Goal: Information Seeking & Learning: Learn about a topic

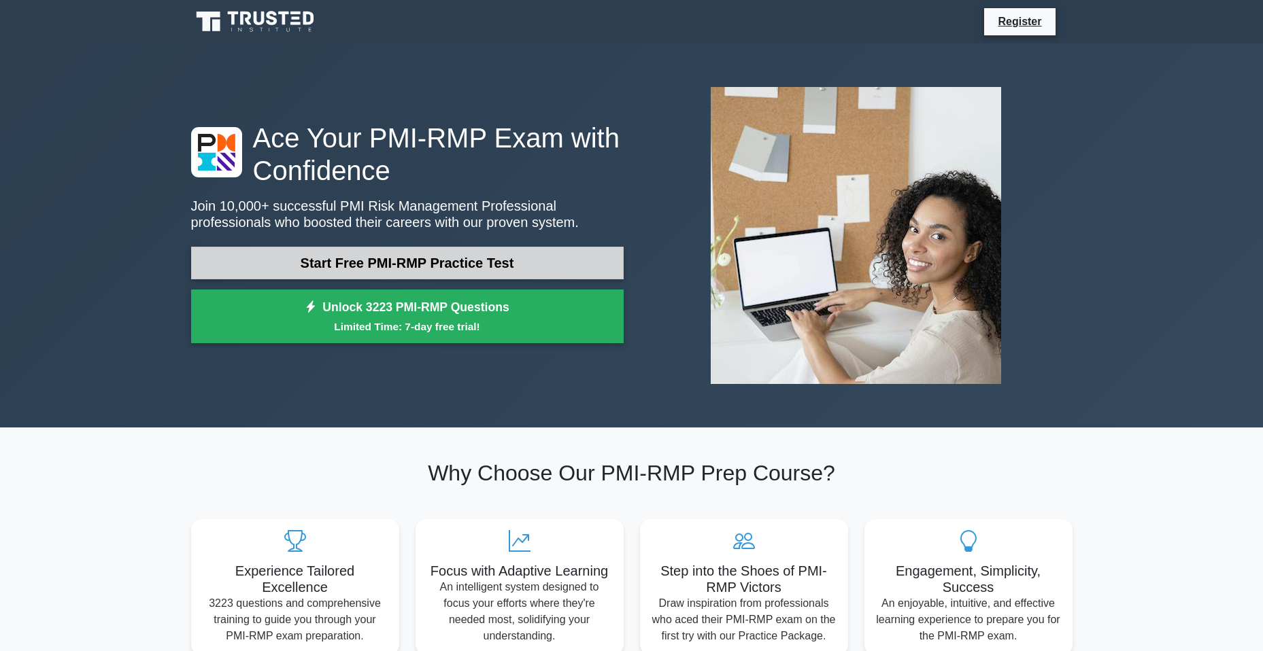
click at [344, 260] on link "Start Free PMI-RMP Practice Test" at bounding box center [407, 263] width 432 height 33
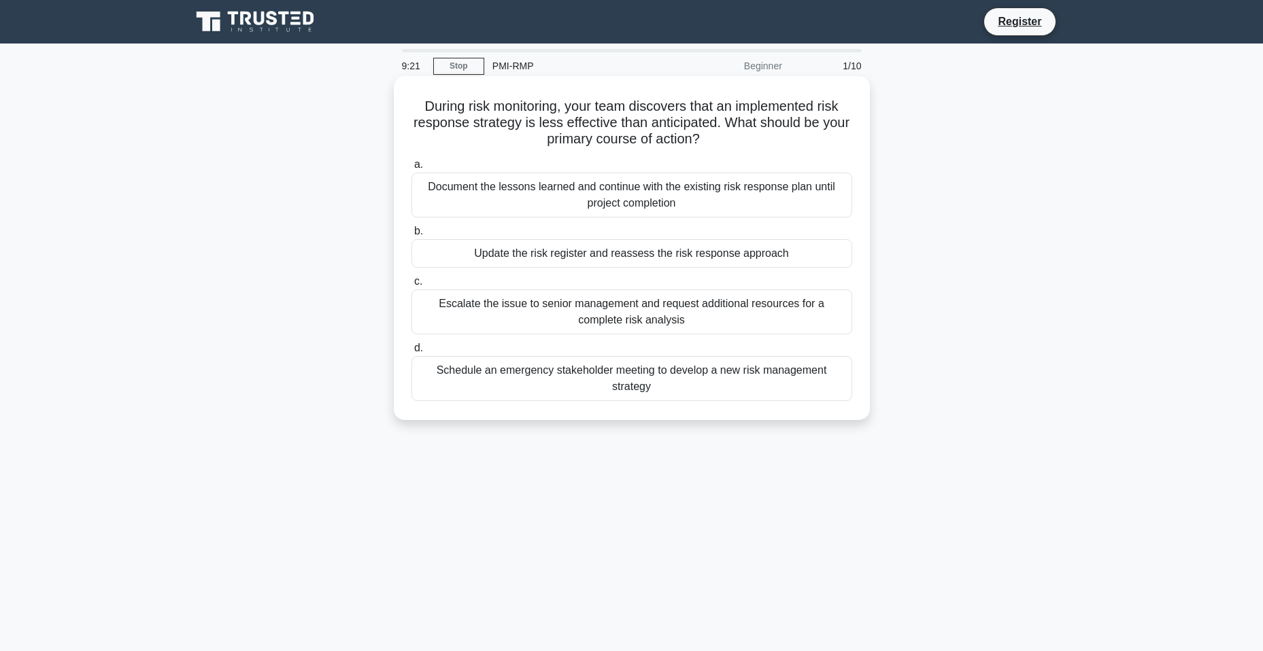
click at [606, 252] on div "Update the risk register and reassess the risk response approach" at bounding box center [631, 253] width 441 height 29
click at [411, 236] on input "b. Update the risk register and reassess the risk response approach" at bounding box center [411, 231] width 0 height 9
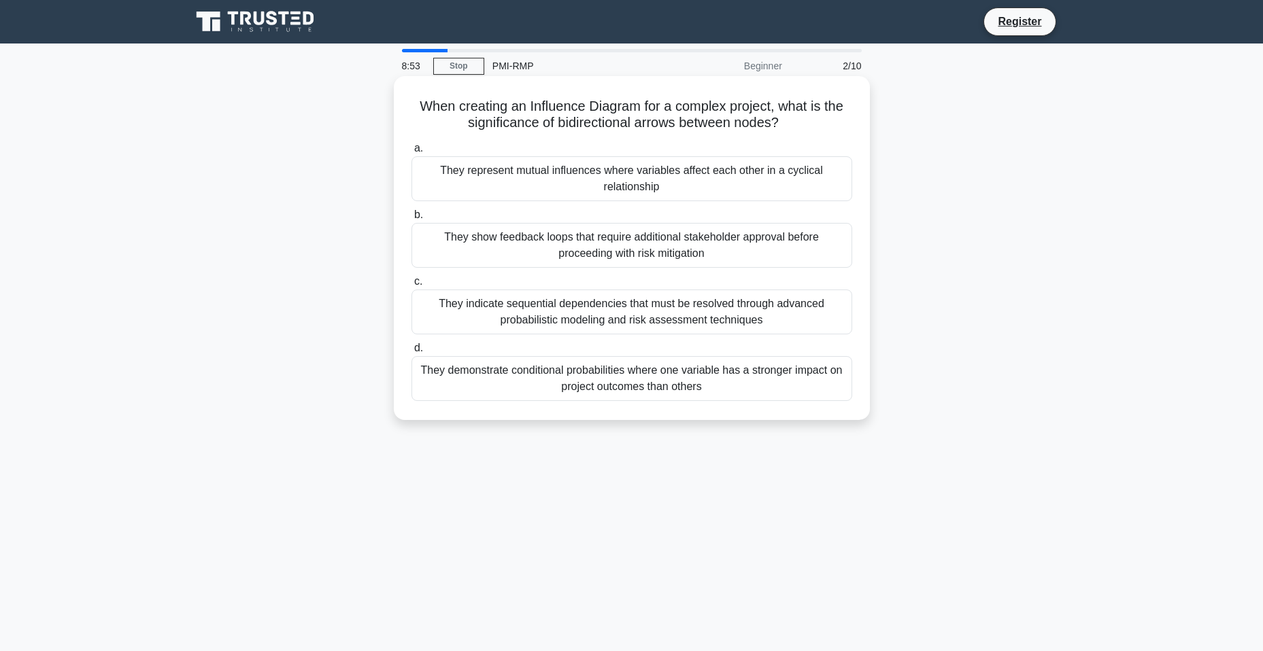
click at [624, 318] on div "They indicate sequential dependencies that must be resolved through advanced pr…" at bounding box center [631, 312] width 441 height 45
click at [411, 286] on input "c. They indicate sequential dependencies that must be resolved through advanced…" at bounding box center [411, 281] width 0 height 9
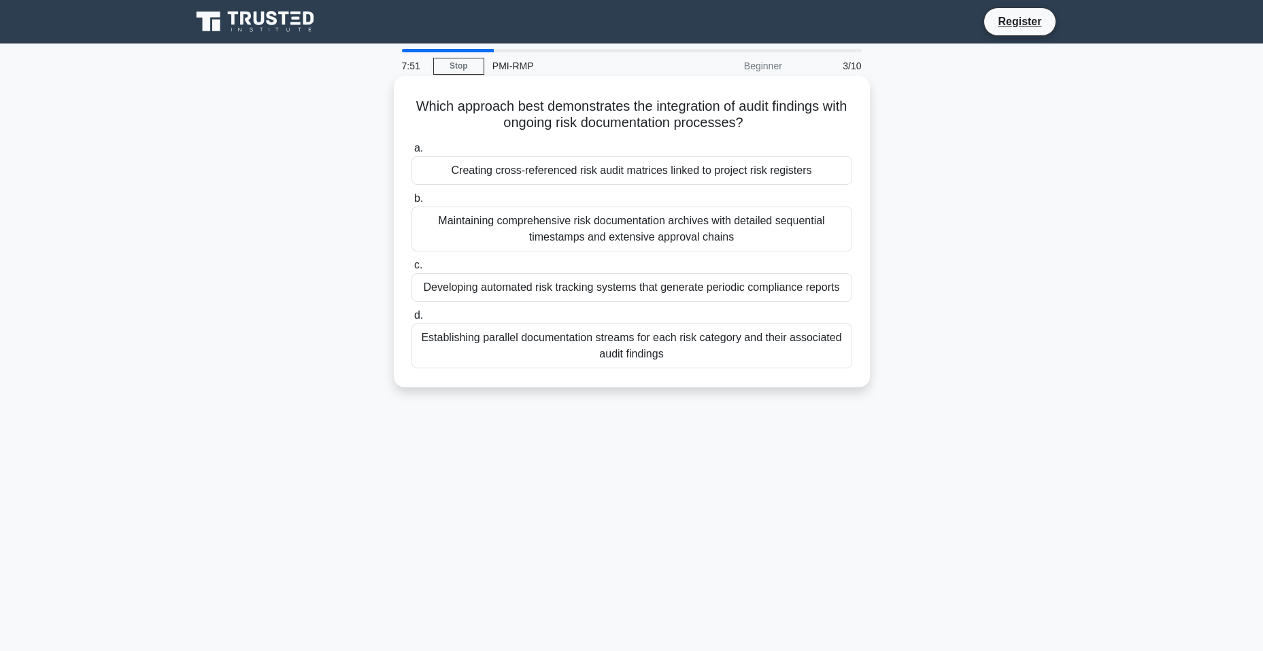
click at [566, 343] on div "Establishing parallel documentation streams for each risk category and their as…" at bounding box center [631, 346] width 441 height 45
click at [411, 320] on input "d. Establishing parallel documentation streams for each risk category and their…" at bounding box center [411, 315] width 0 height 9
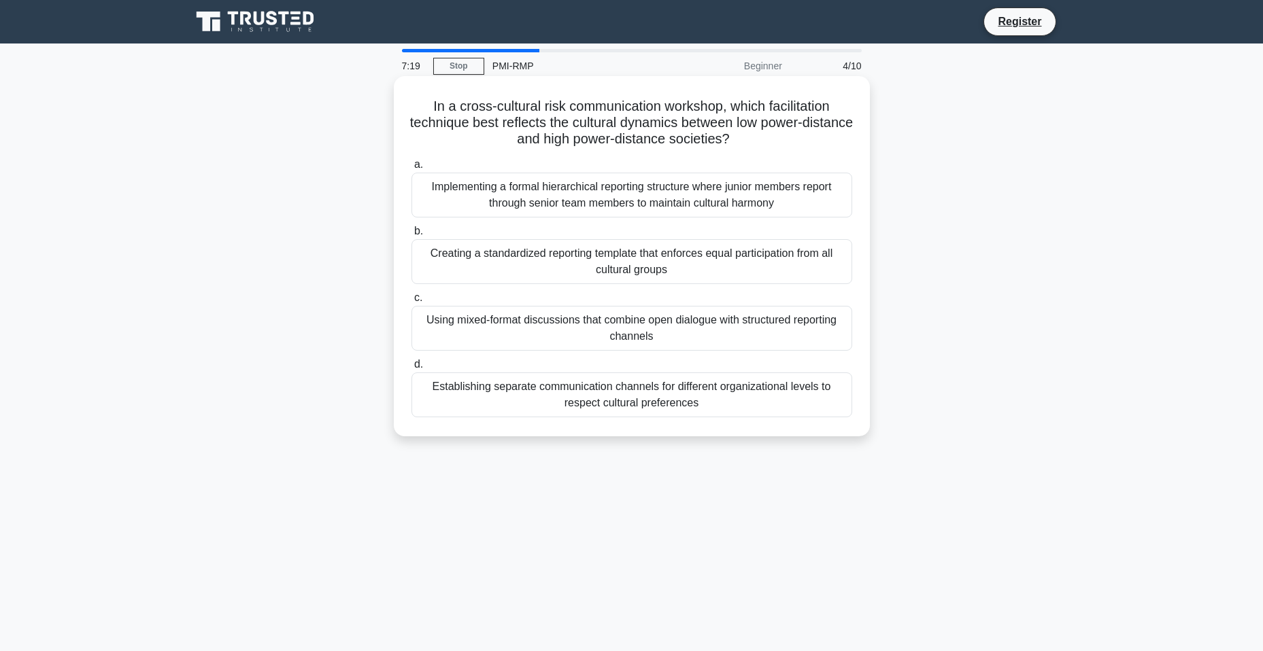
click at [594, 256] on div "Creating a standardized reporting template that enforces equal participation fr…" at bounding box center [631, 261] width 441 height 45
click at [411, 236] on input "b. Creating a standardized reporting template that enforces equal participation…" at bounding box center [411, 231] width 0 height 9
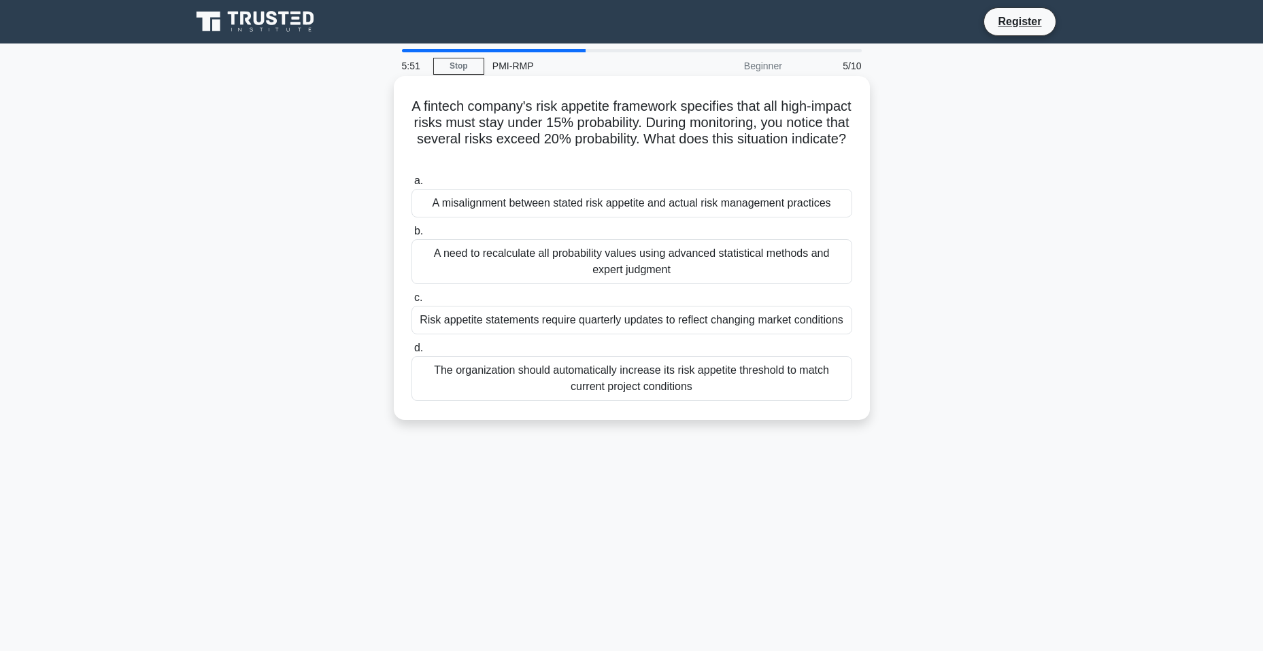
click at [664, 209] on div "A misalignment between stated risk appetite and actual risk management practices" at bounding box center [631, 203] width 441 height 29
click at [411, 186] on input "a. A misalignment between stated risk appetite and actual risk management pract…" at bounding box center [411, 181] width 0 height 9
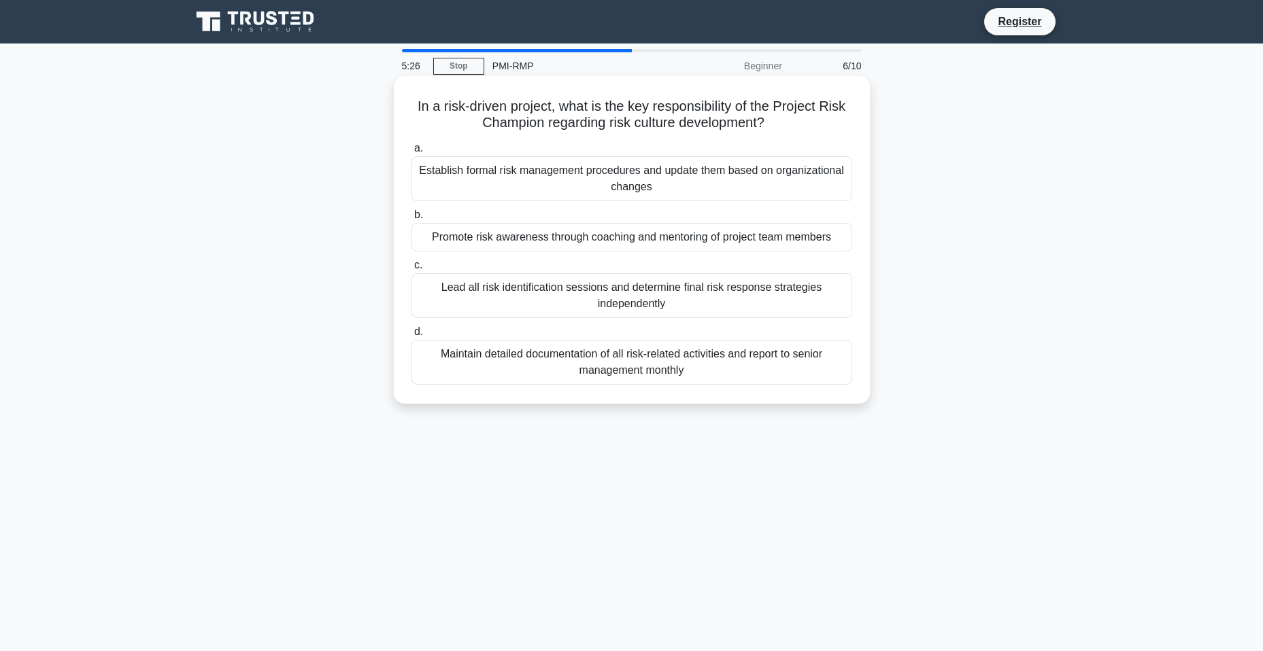
click at [739, 248] on div "Promote risk awareness through coaching and mentoring of project team members" at bounding box center [631, 237] width 441 height 29
click at [636, 180] on div "Establish formal risk management procedures and update them based on organizati…" at bounding box center [631, 178] width 441 height 45
click at [411, 153] on input "a. Establish formal risk management procedures and update them based on organiz…" at bounding box center [411, 148] width 0 height 9
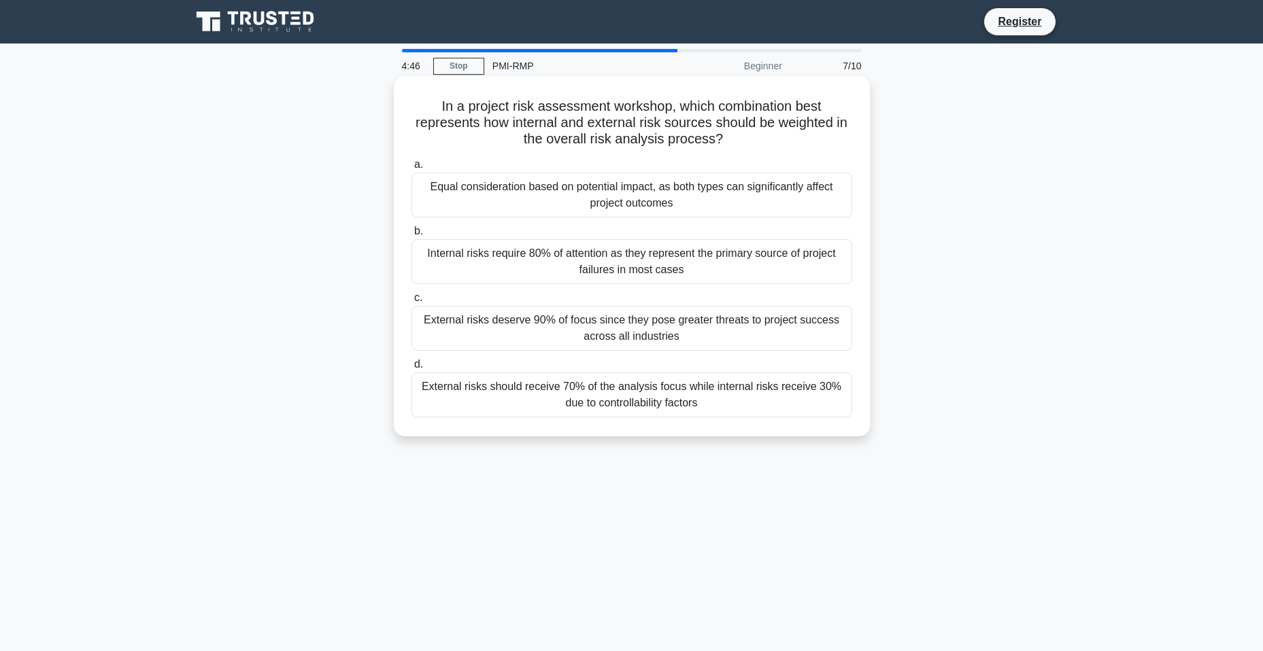
click at [603, 182] on div "Equal consideration based on potential impact, as both types can significantly …" at bounding box center [631, 195] width 441 height 45
click at [411, 169] on input "a. Equal consideration based on potential impact, as both types can significant…" at bounding box center [411, 164] width 0 height 9
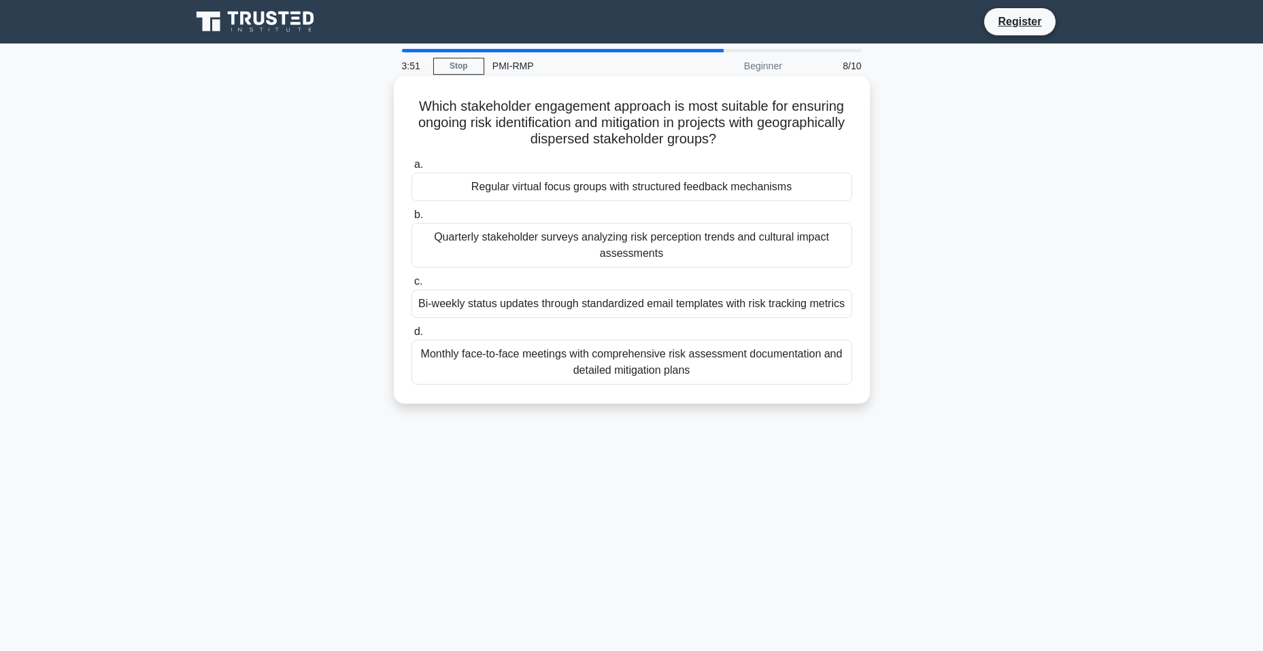
click at [566, 186] on div "Regular virtual focus groups with structured feedback mechanisms" at bounding box center [631, 187] width 441 height 29
click at [411, 169] on input "a. Regular virtual focus groups with structured feedback mechanisms" at bounding box center [411, 164] width 0 height 9
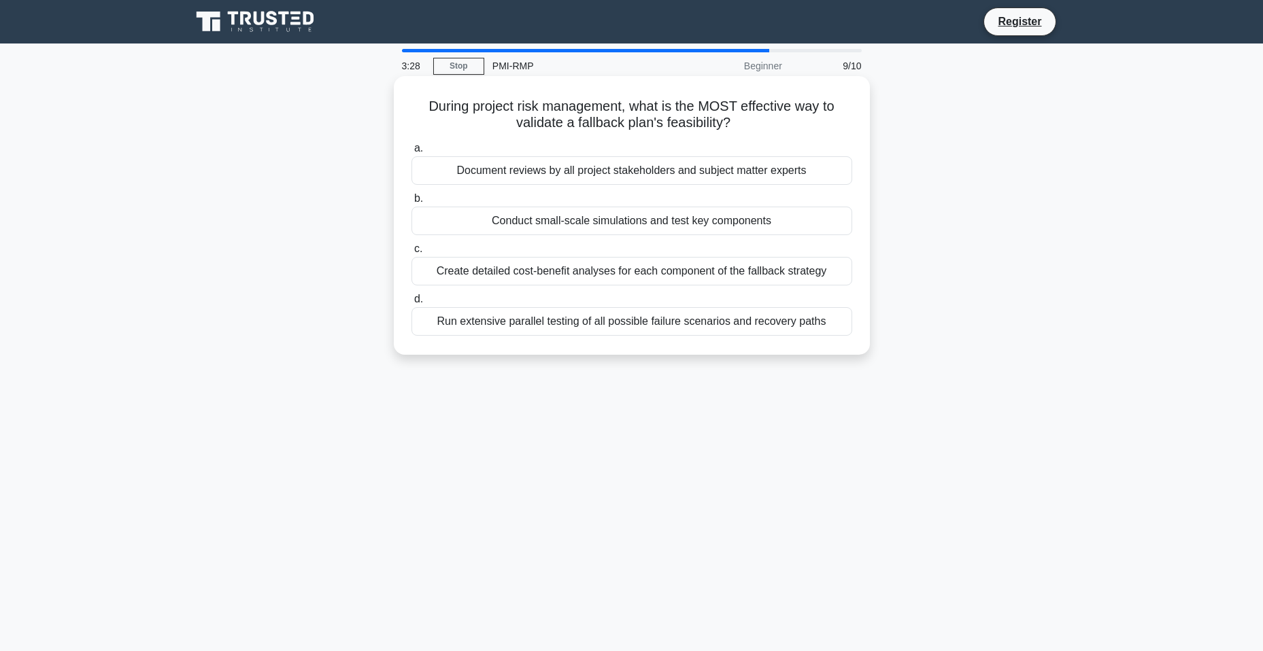
click at [642, 171] on div "Document reviews by all project stakeholders and subject matter experts" at bounding box center [631, 170] width 441 height 29
click at [411, 153] on input "a. Document reviews by all project stakeholders and subject matter experts" at bounding box center [411, 148] width 0 height 9
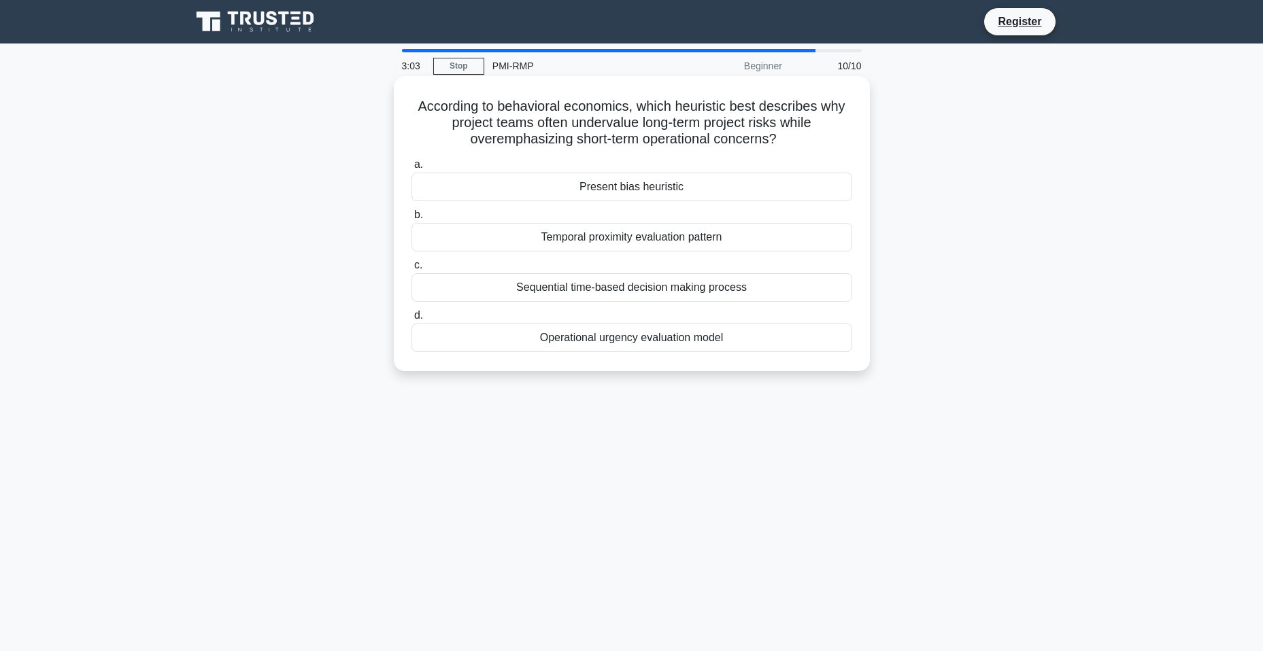
click at [611, 186] on div "Present bias heuristic" at bounding box center [631, 187] width 441 height 29
click at [411, 169] on input "a. Present bias heuristic" at bounding box center [411, 164] width 0 height 9
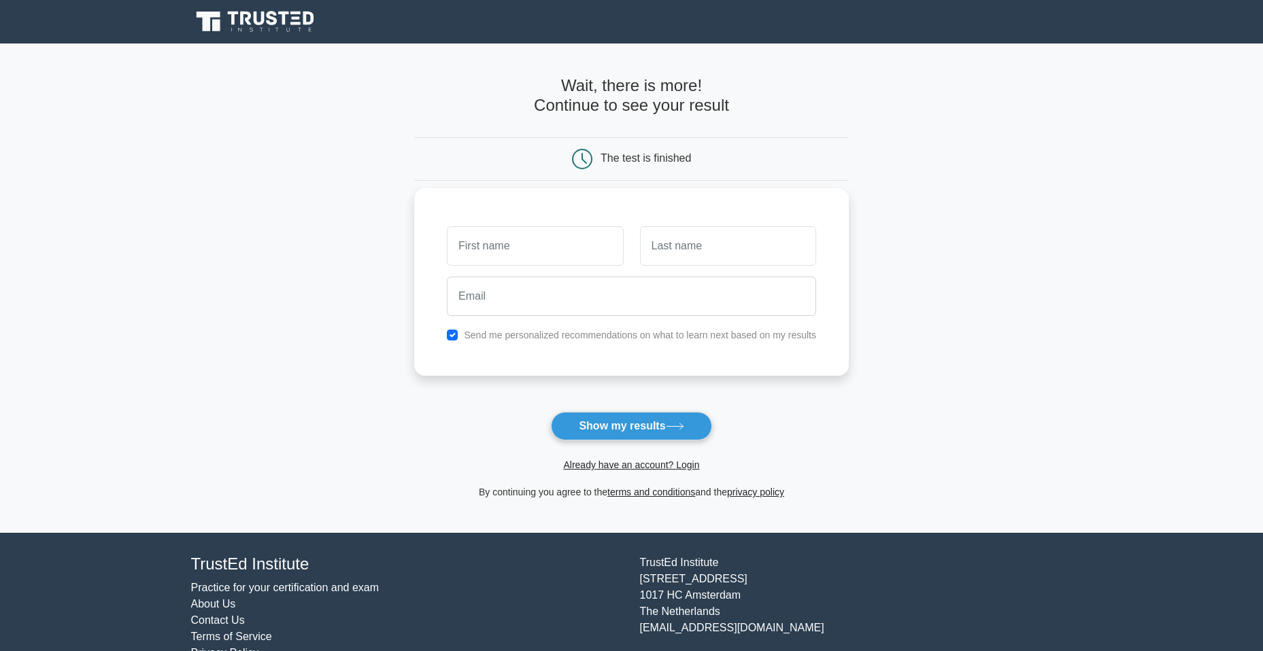
click at [511, 250] on input "text" at bounding box center [535, 245] width 176 height 39
click at [511, 242] on input "text" at bounding box center [535, 245] width 176 height 39
type input "Siphosethu"
click at [670, 245] on input "text" at bounding box center [728, 245] width 176 height 39
type input "Balekile"
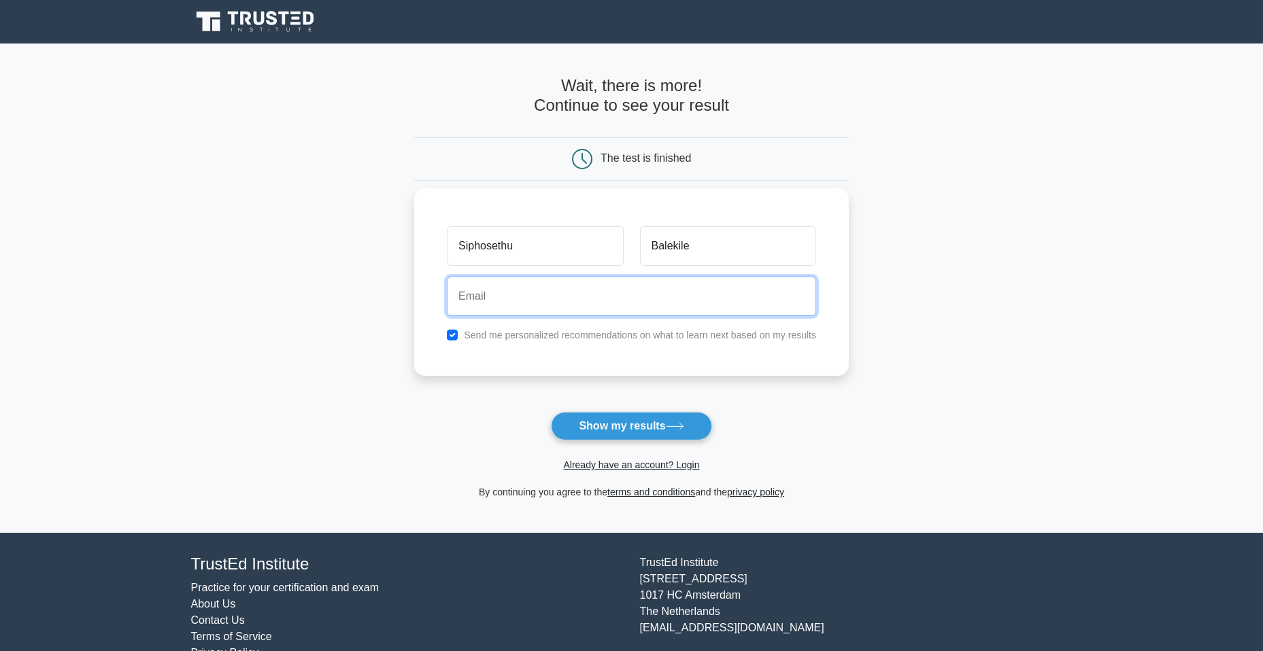
click at [512, 292] on input "email" at bounding box center [631, 296] width 369 height 39
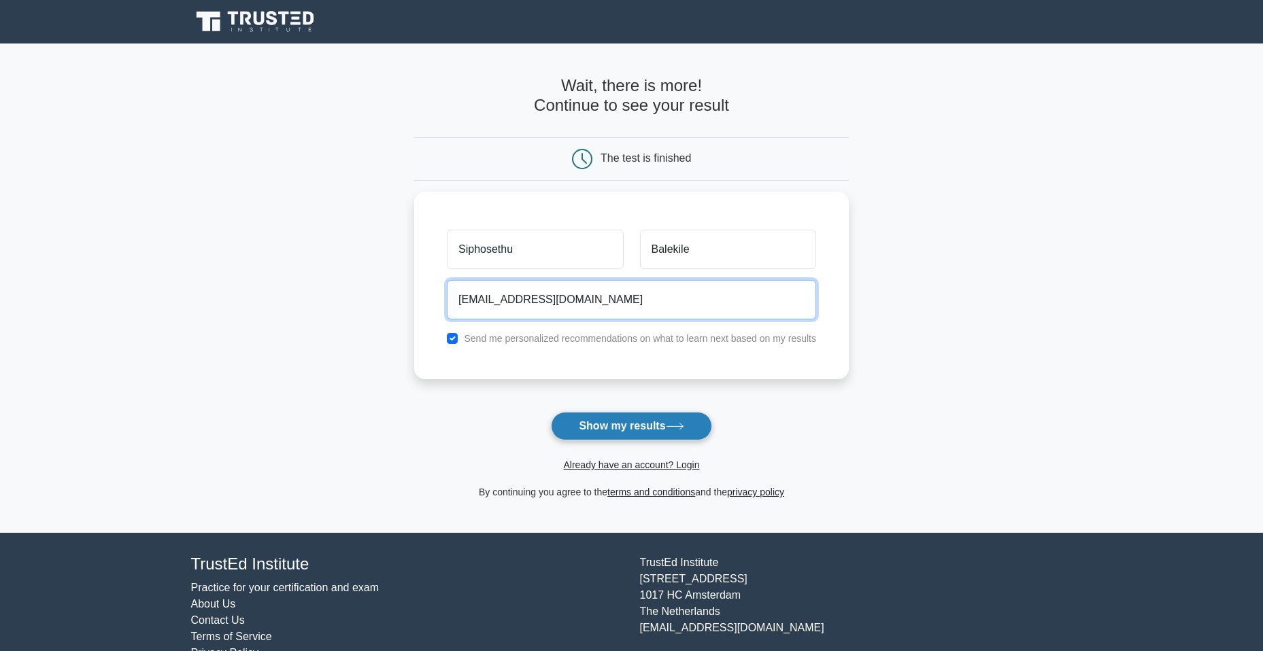
type input "[EMAIL_ADDRESS][DOMAIN_NAME]"
click at [622, 424] on button "Show my results" at bounding box center [631, 426] width 160 height 29
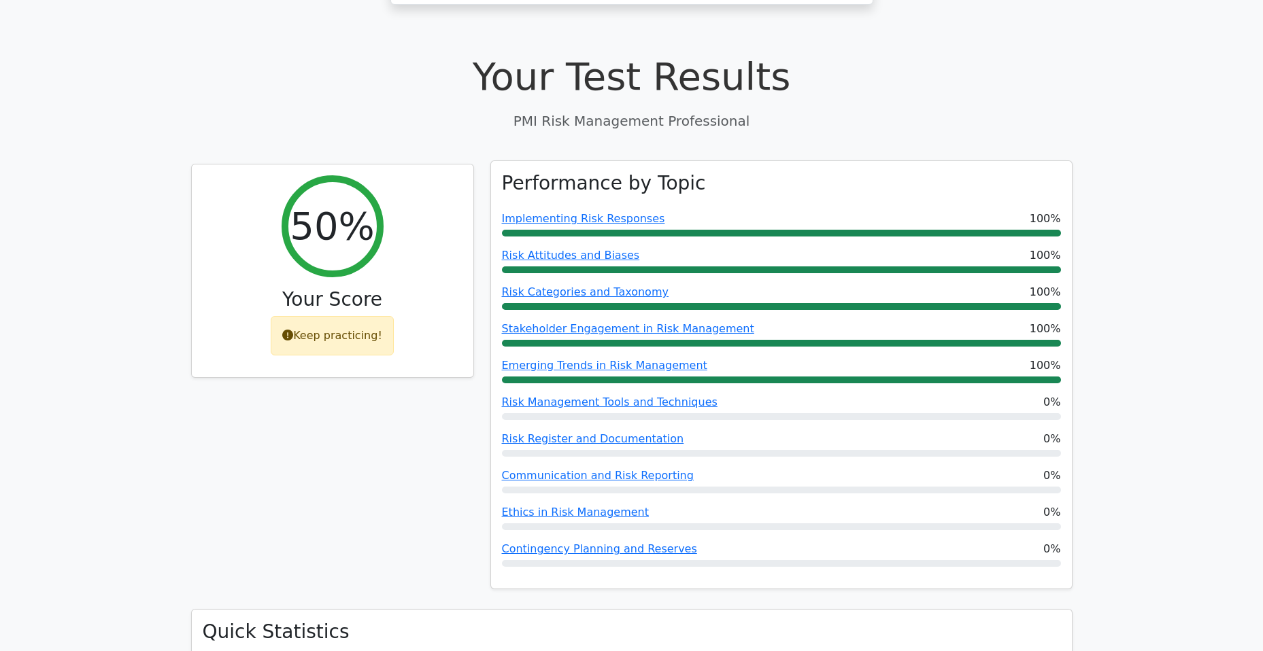
scroll to position [390, 0]
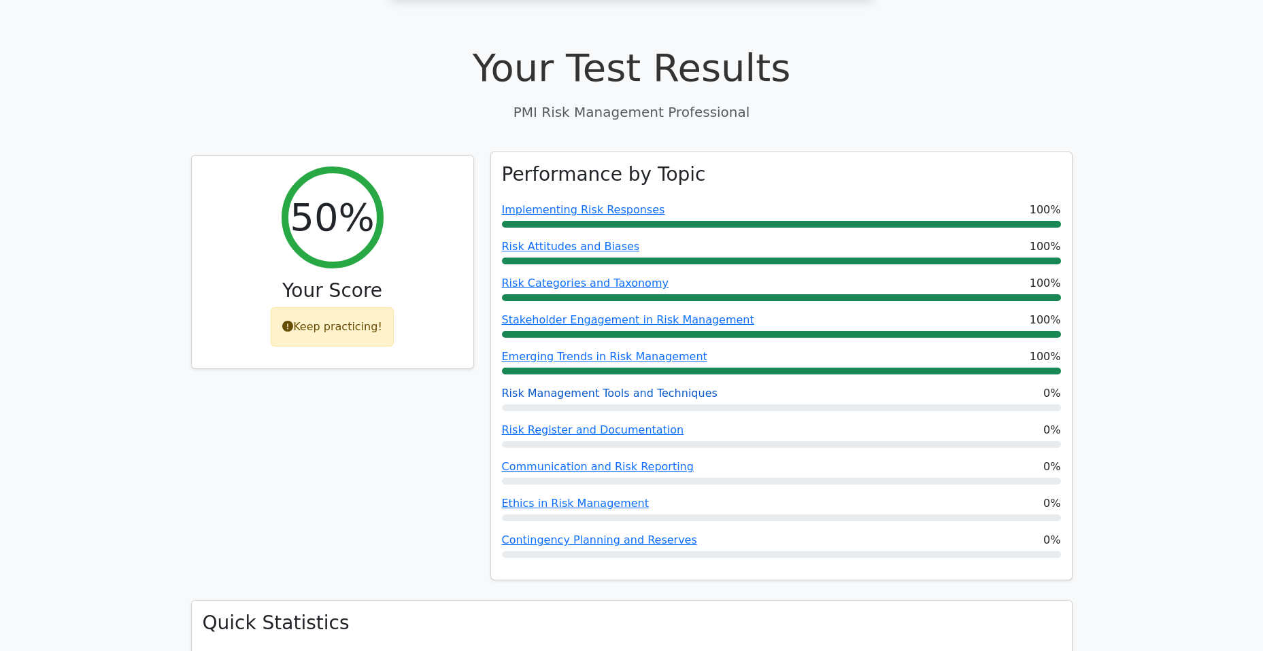
click at [553, 387] on link "Risk Management Tools and Techniques" at bounding box center [610, 393] width 216 height 13
